Goal: Task Accomplishment & Management: Use online tool/utility

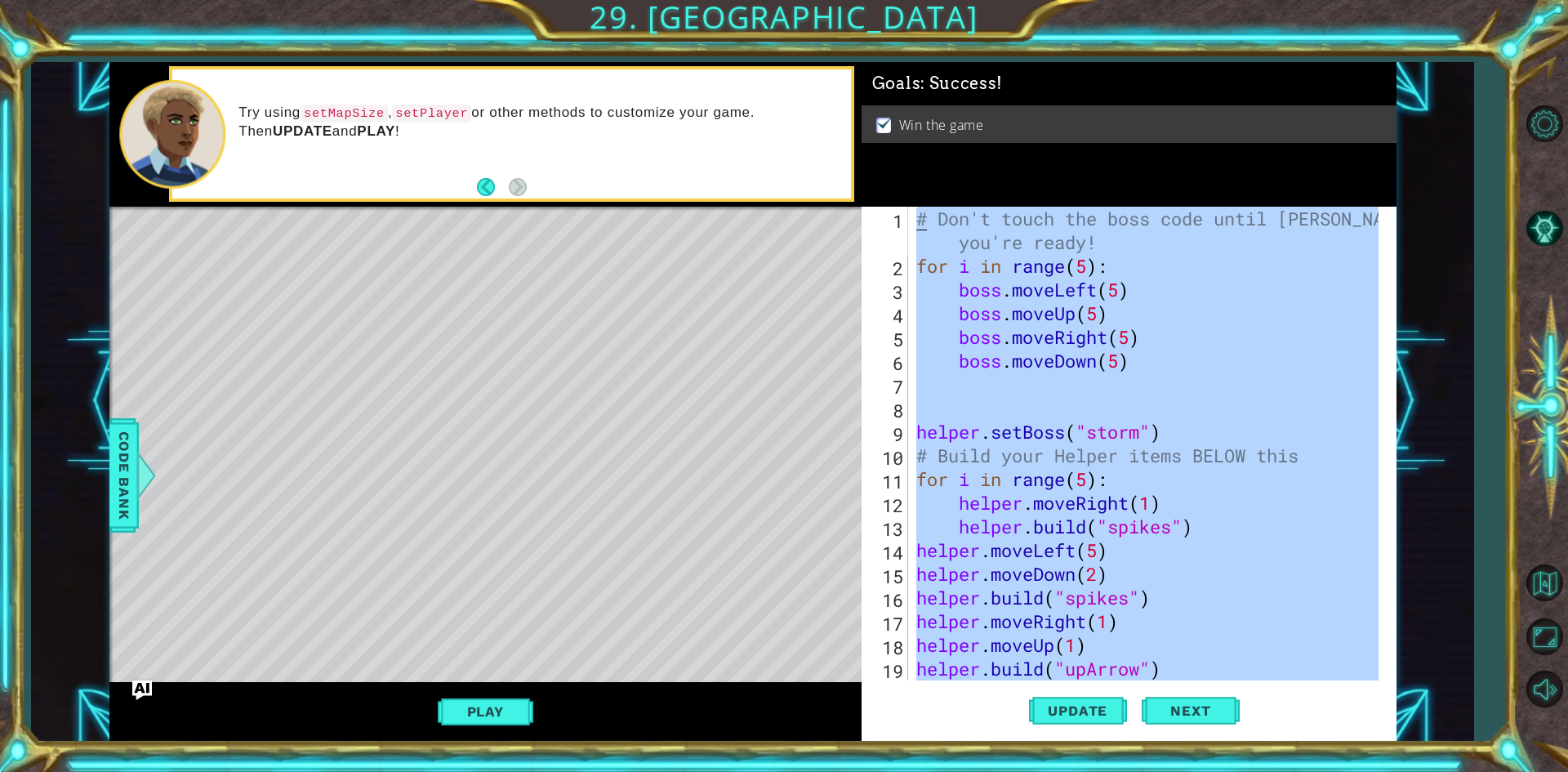
drag, startPoint x: 1192, startPoint y: 644, endPoint x: 1523, endPoint y: -59, distance: 777.0
click at [1523, 0] on html "1 ההההההההההההההההההההההההההההההההההההההההההההההההההההההההההההההההההההההההההההה…" at bounding box center [784, 386] width 1568 height 772
type textarea "# Don't touch the boss code until [PERSON_NAME] says you're ready! for i in ran…"
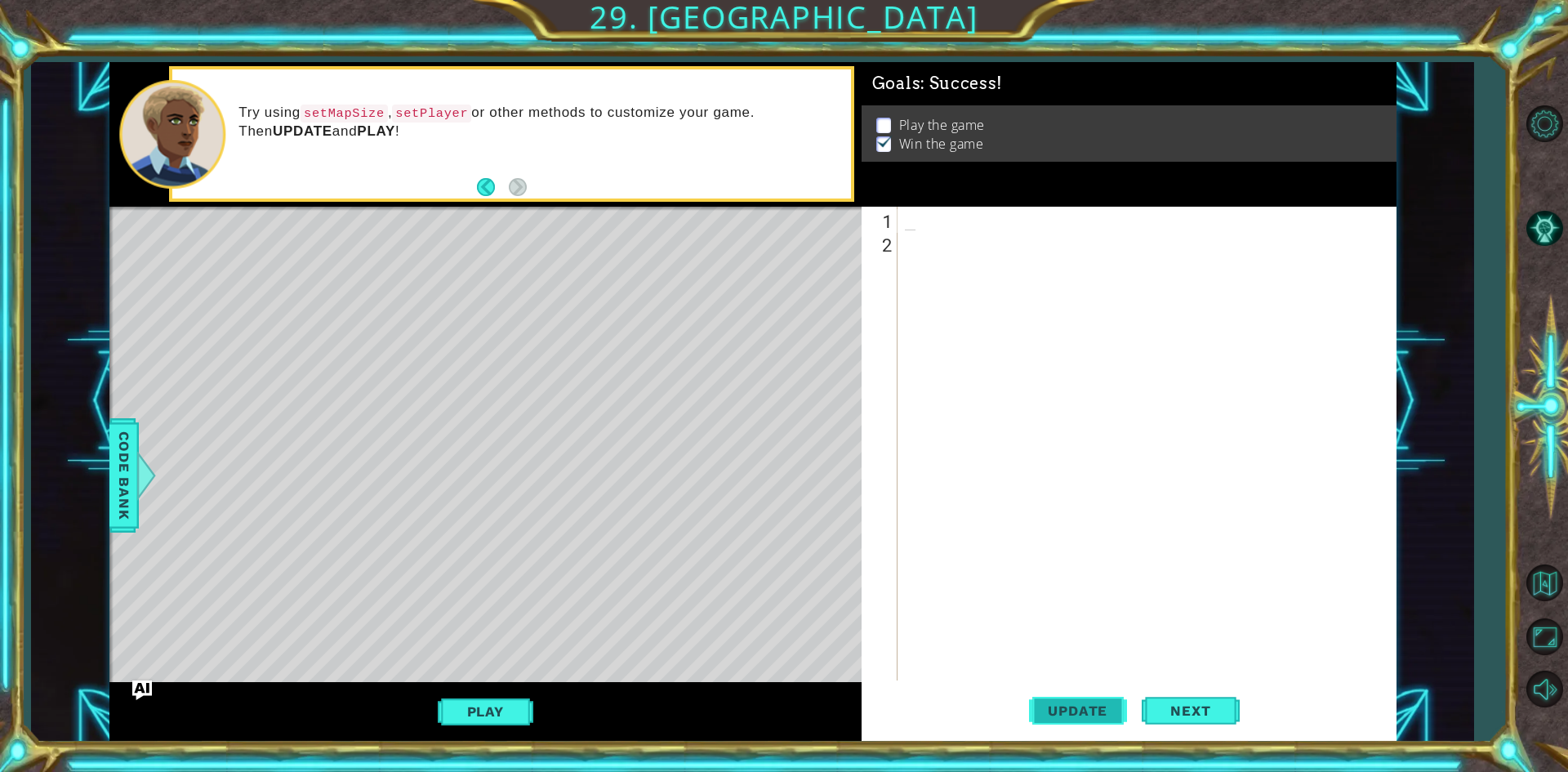
click at [1094, 708] on span "Update" at bounding box center [1078, 710] width 92 height 17
click at [499, 711] on button "Play" at bounding box center [486, 711] width 96 height 31
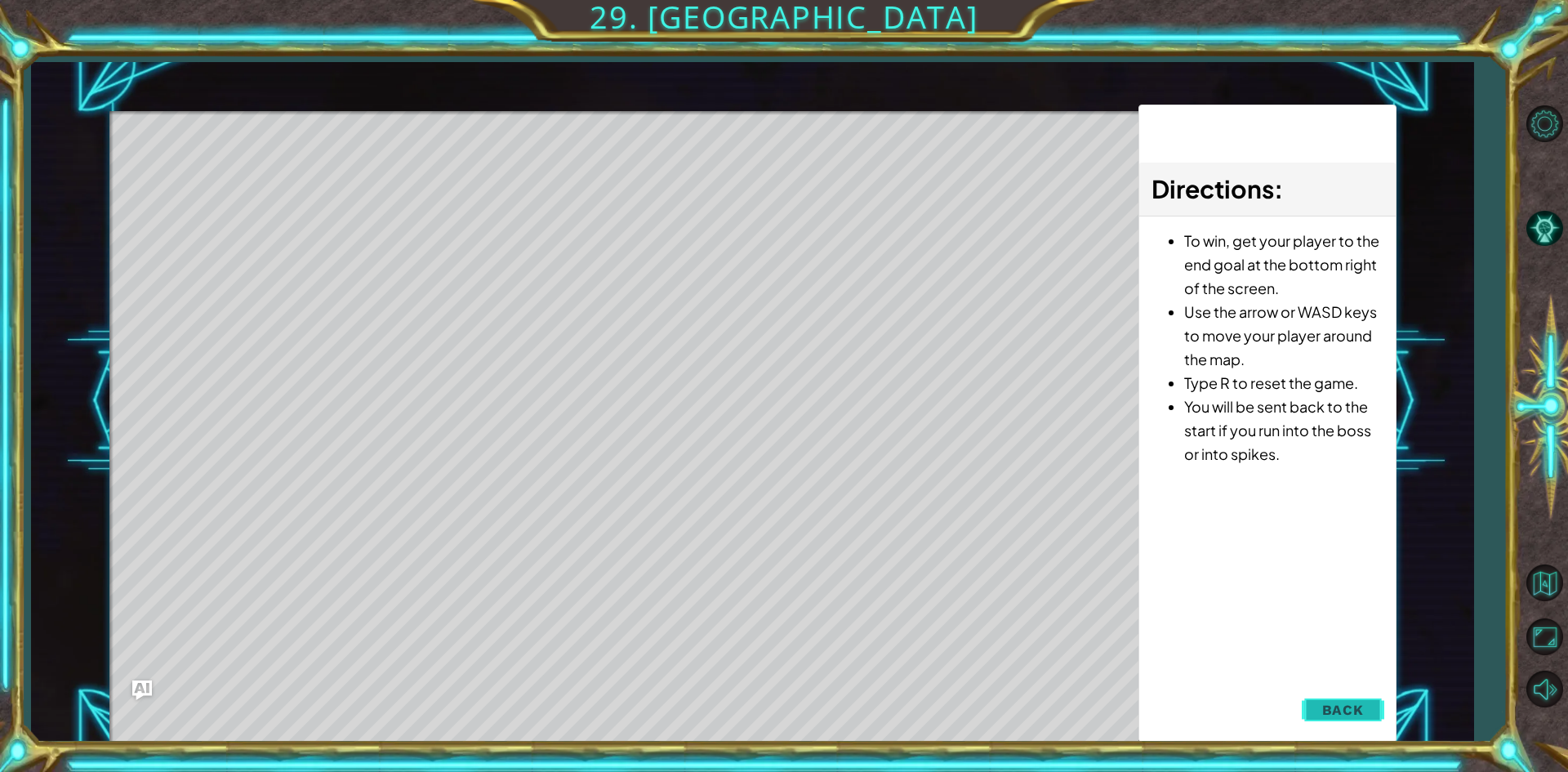
click at [1347, 708] on span "Back" at bounding box center [1343, 709] width 42 height 17
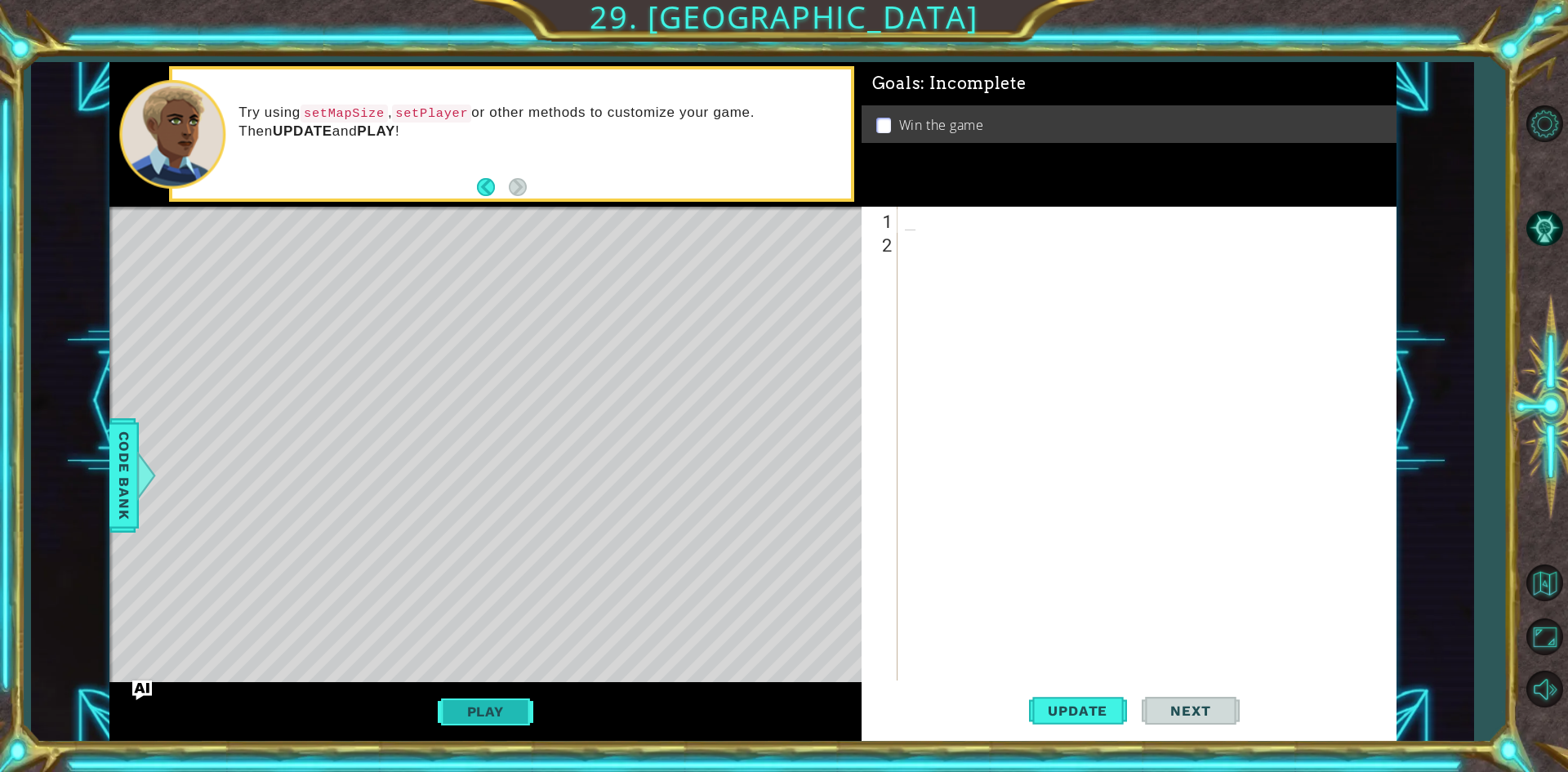
click at [468, 700] on button "Play" at bounding box center [486, 711] width 96 height 31
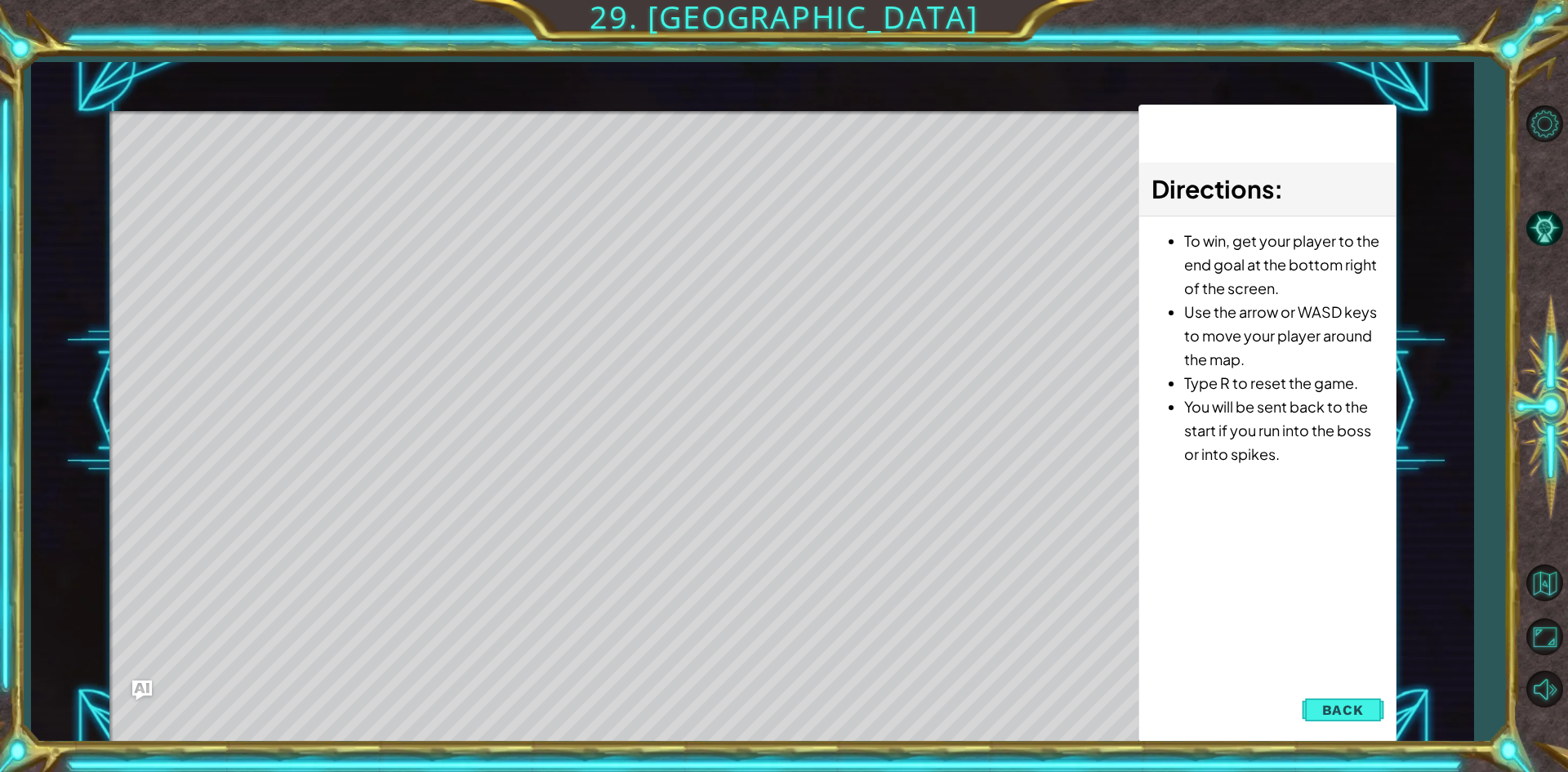
drag, startPoint x: 1365, startPoint y: 700, endPoint x: 1323, endPoint y: 732, distance: 52.8
click at [1357, 706] on button "Back" at bounding box center [1344, 709] width 82 height 32
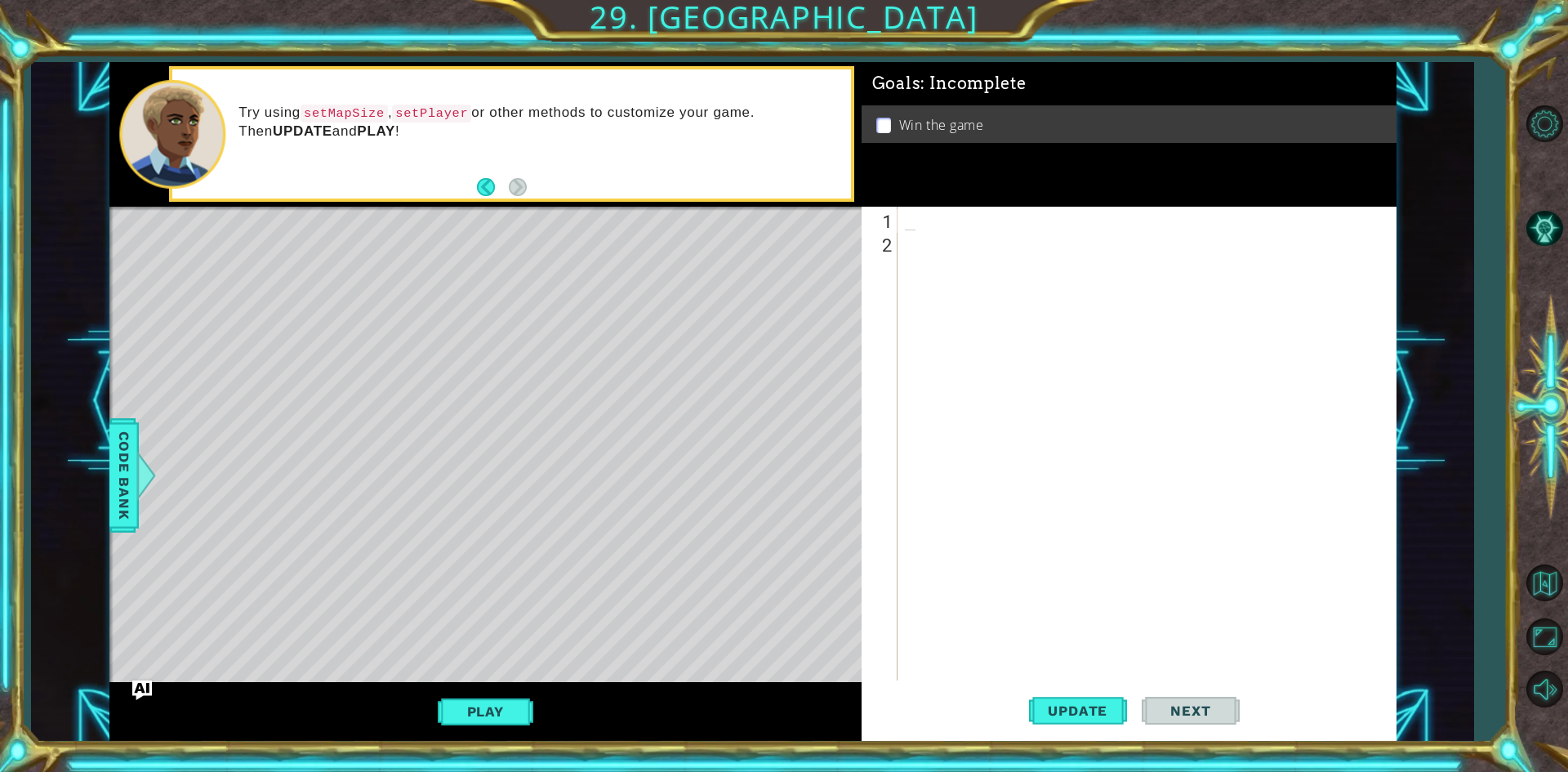
drag, startPoint x: 1033, startPoint y: 228, endPoint x: 1008, endPoint y: 258, distance: 39.1
click at [1017, 243] on div at bounding box center [1151, 467] width 498 height 521
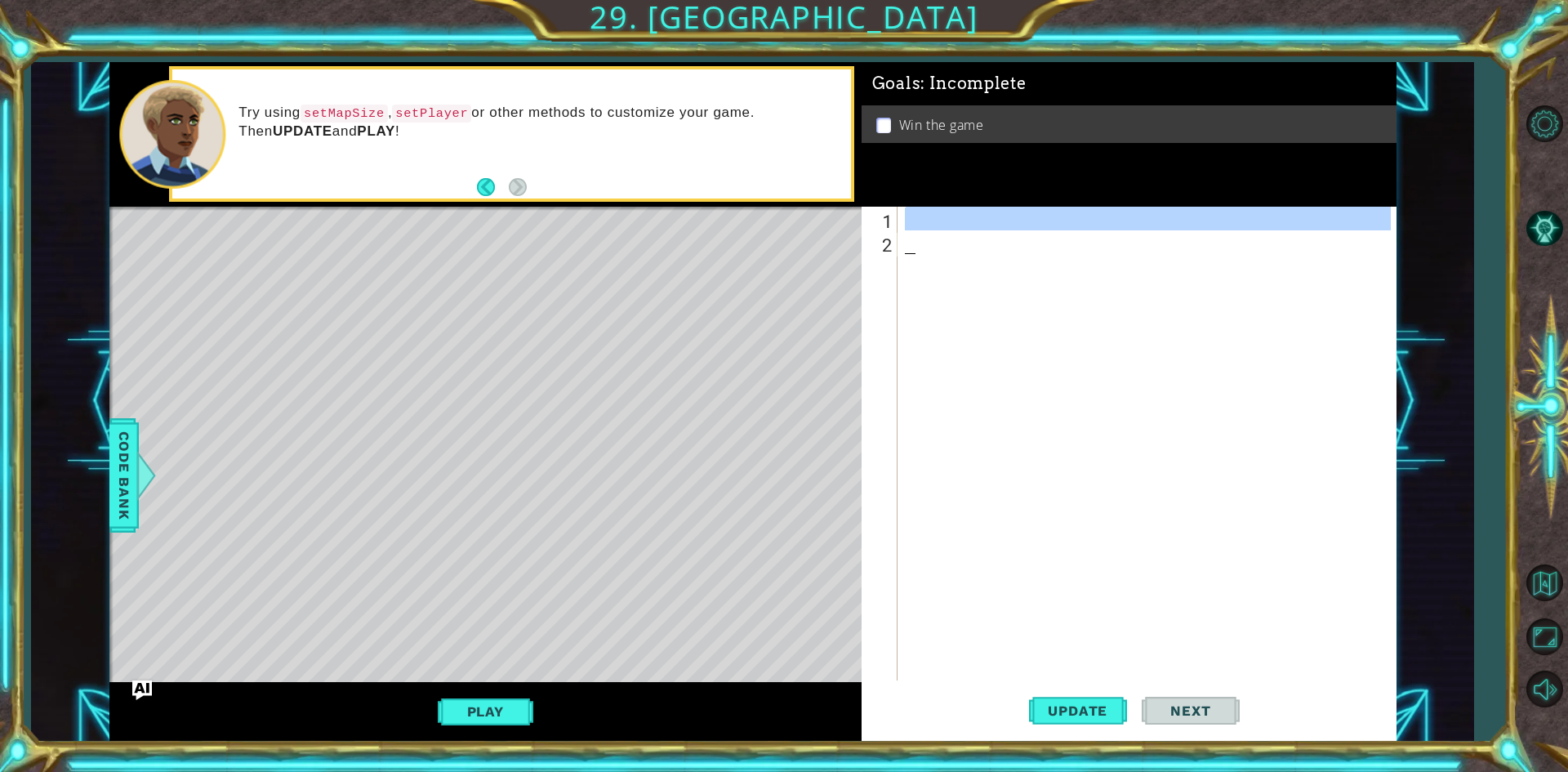
click at [1007, 232] on div at bounding box center [1146, 443] width 489 height 473
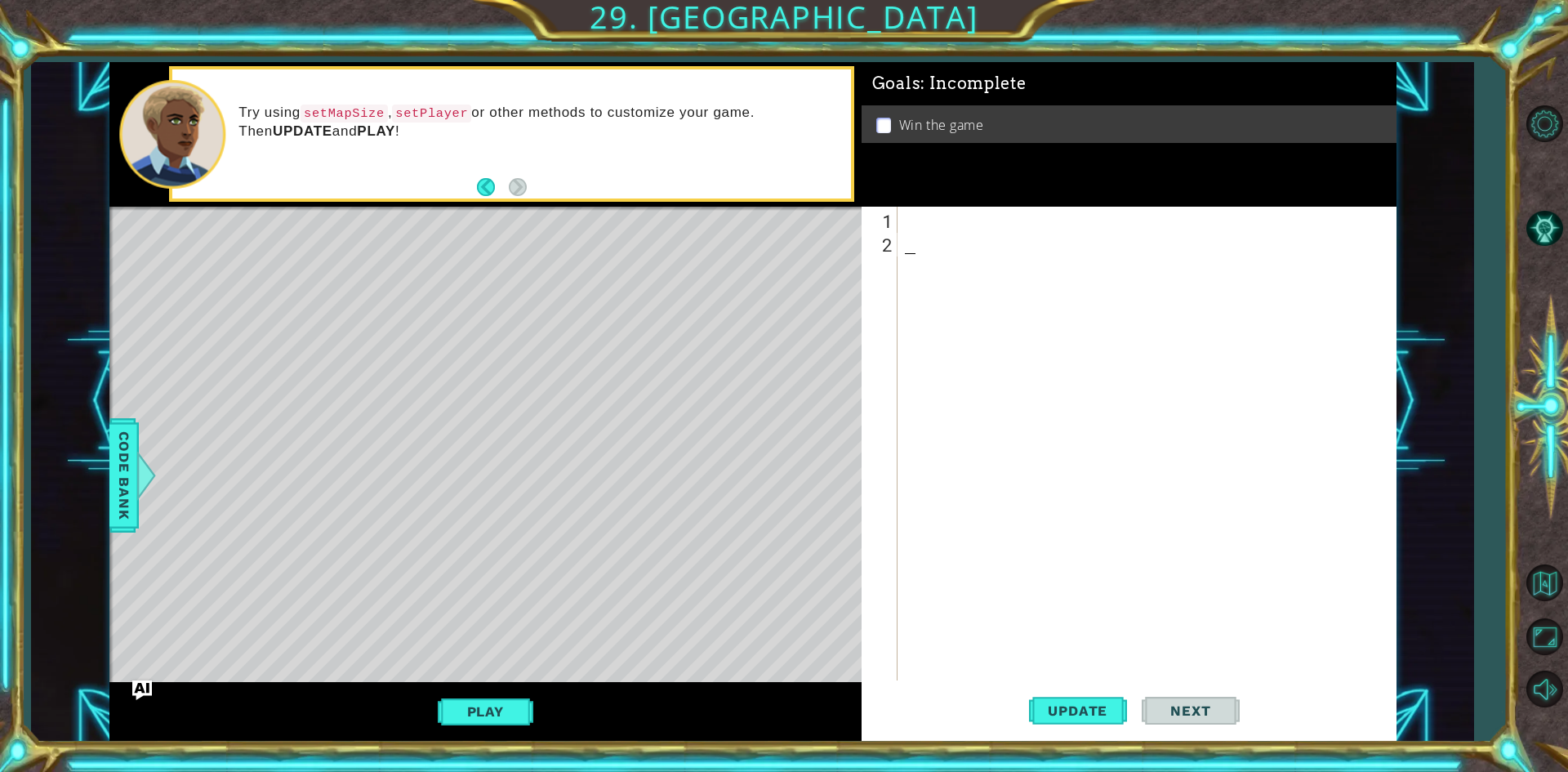
drag, startPoint x: 1567, startPoint y: 137, endPoint x: 925, endPoint y: 237, distance: 649.7
click at [924, 237] on div at bounding box center [1151, 467] width 498 height 521
drag, startPoint x: 920, startPoint y: 215, endPoint x: 918, endPoint y: 228, distance: 13.2
click at [921, 218] on div at bounding box center [1151, 467] width 498 height 521
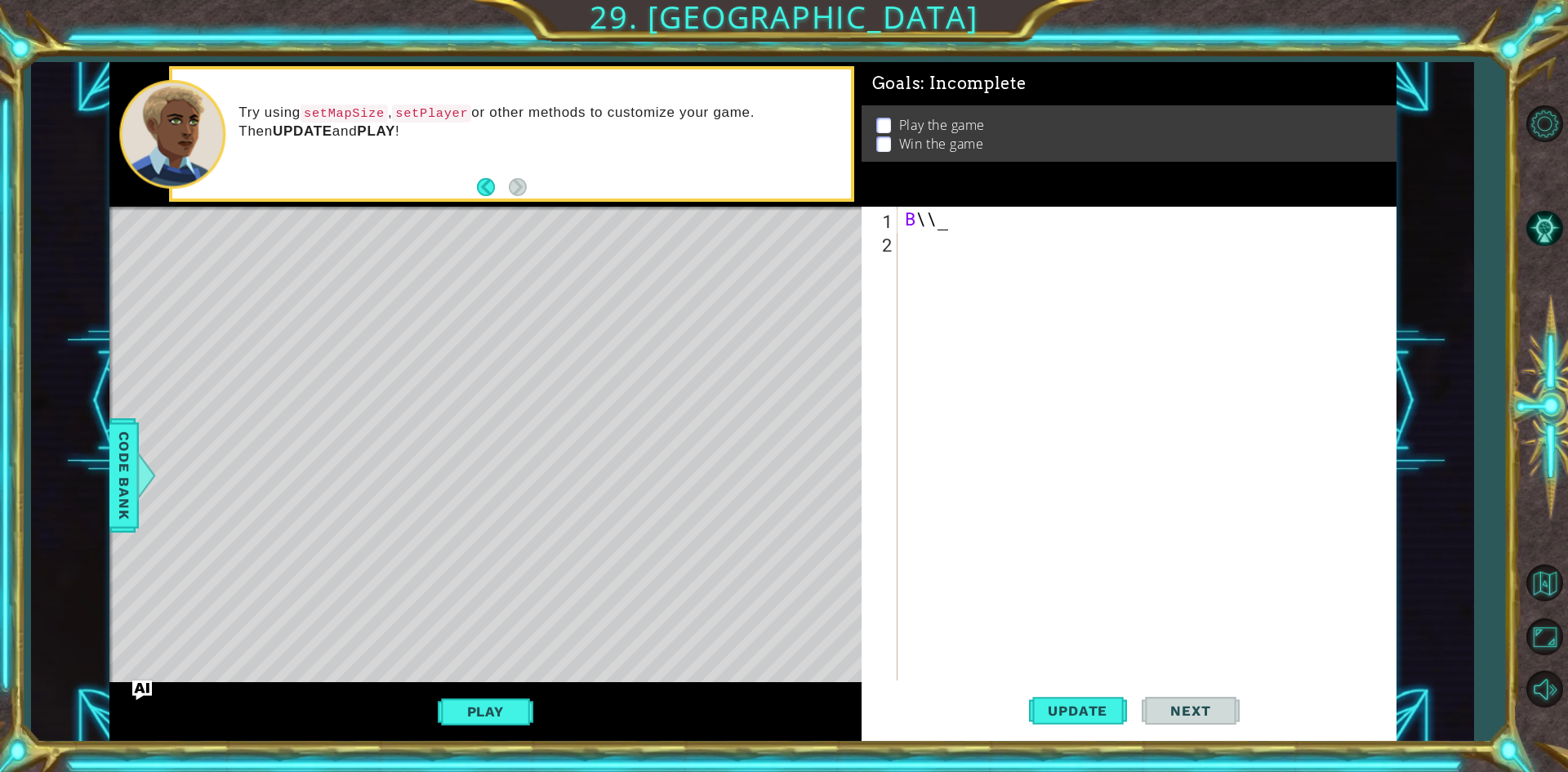
type textarea "B"
type textarea "b"
